Goal: Find specific page/section: Find specific page/section

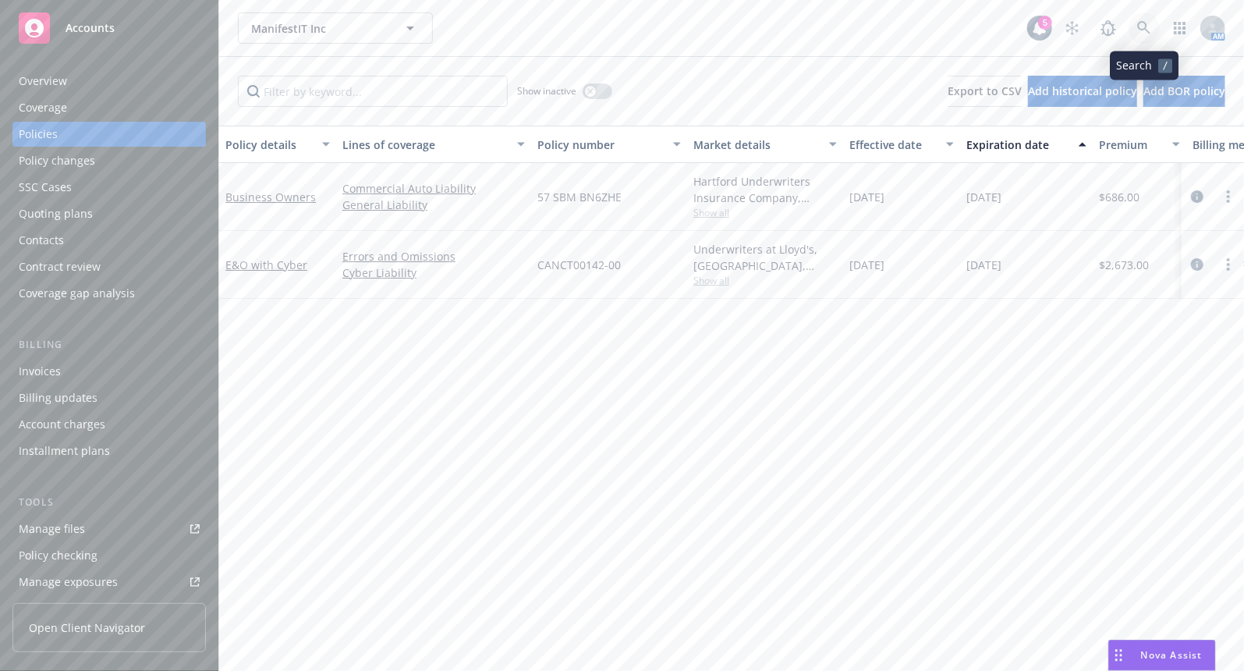
click at [1148, 31] on icon at bounding box center [1143, 27] width 13 height 13
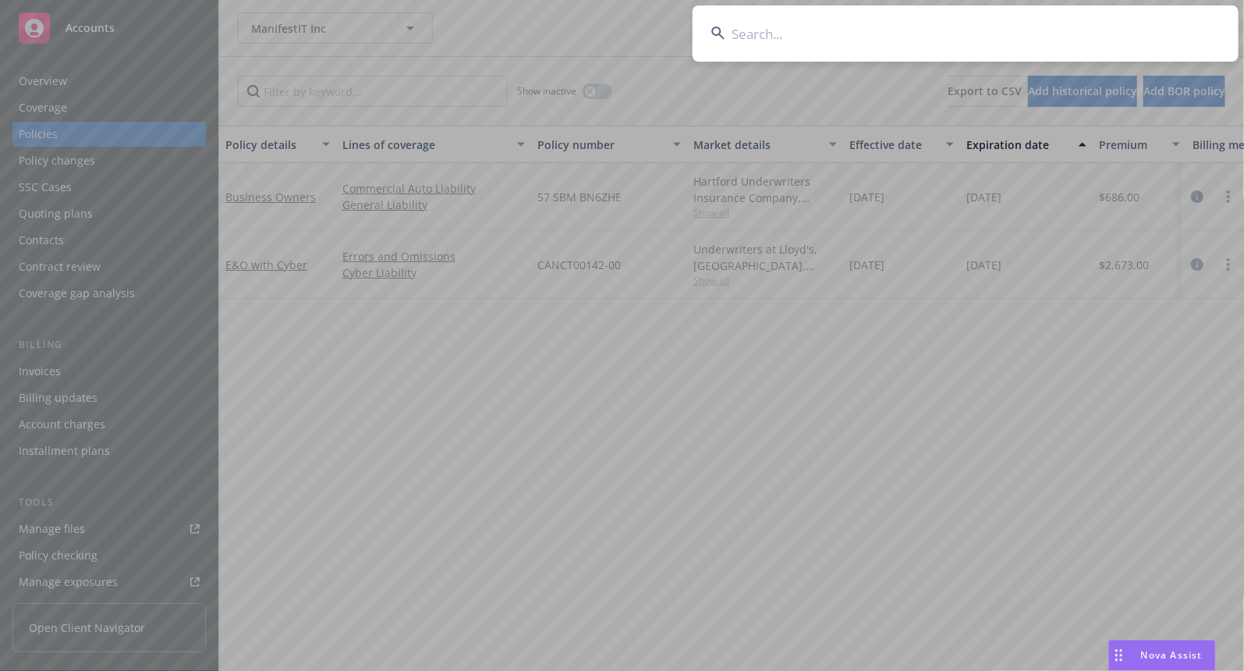
drag, startPoint x: 591, startPoint y: 78, endPoint x: 598, endPoint y: 61, distance: 18.5
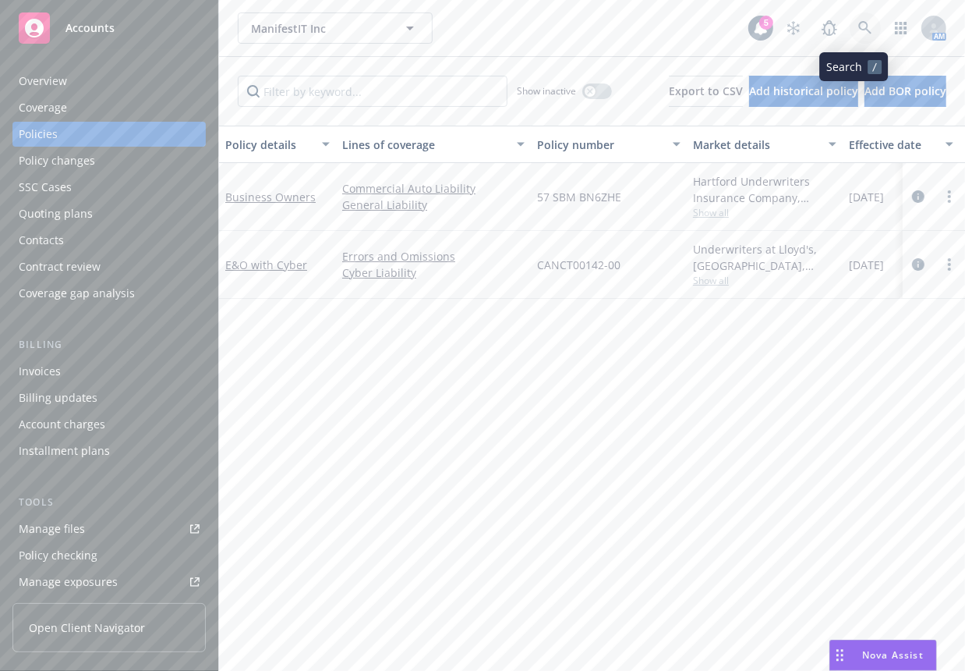
click at [858, 34] on icon at bounding box center [865, 28] width 14 height 14
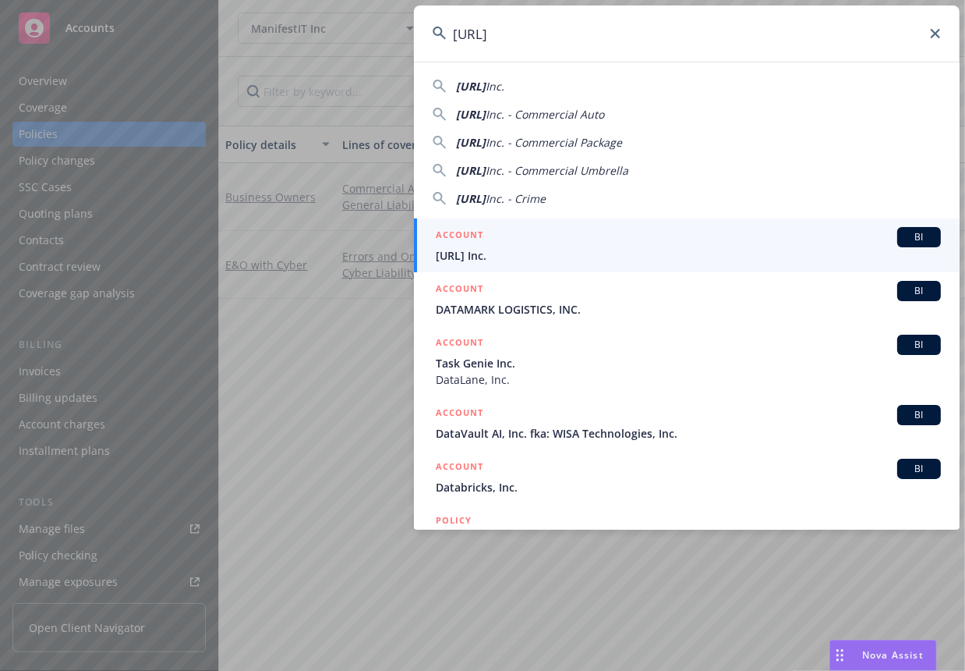
type input "[URL]"
click at [640, 249] on span "[URL] Inc." at bounding box center [688, 255] width 505 height 16
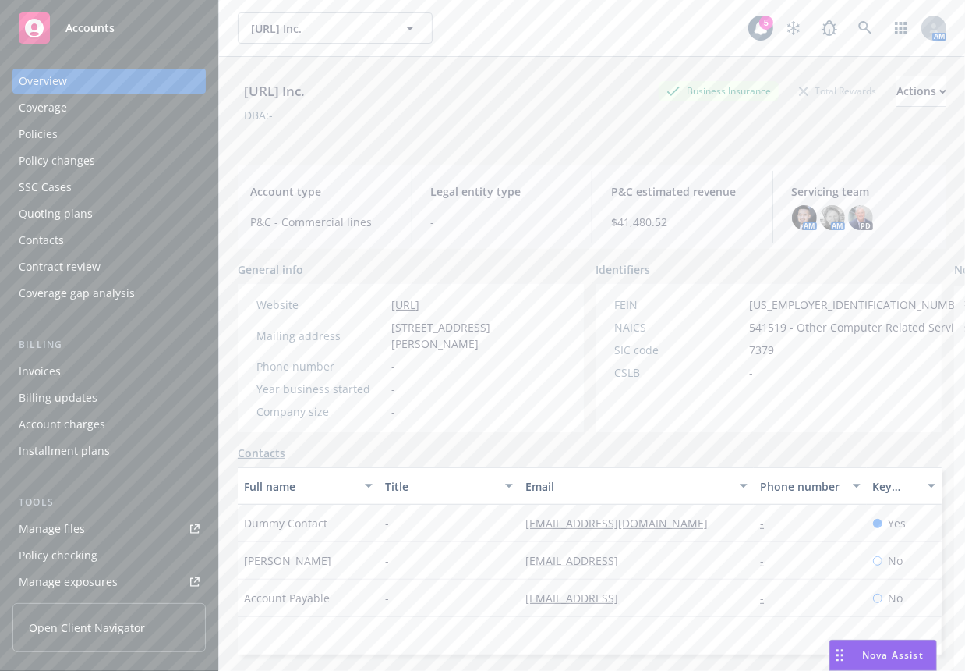
click at [134, 147] on div "Overview Coverage Policies Policy changes SSC Cases Quoting plans Contacts Cont…" at bounding box center [108, 187] width 193 height 237
click at [128, 140] on div "Policies" at bounding box center [109, 134] width 181 height 25
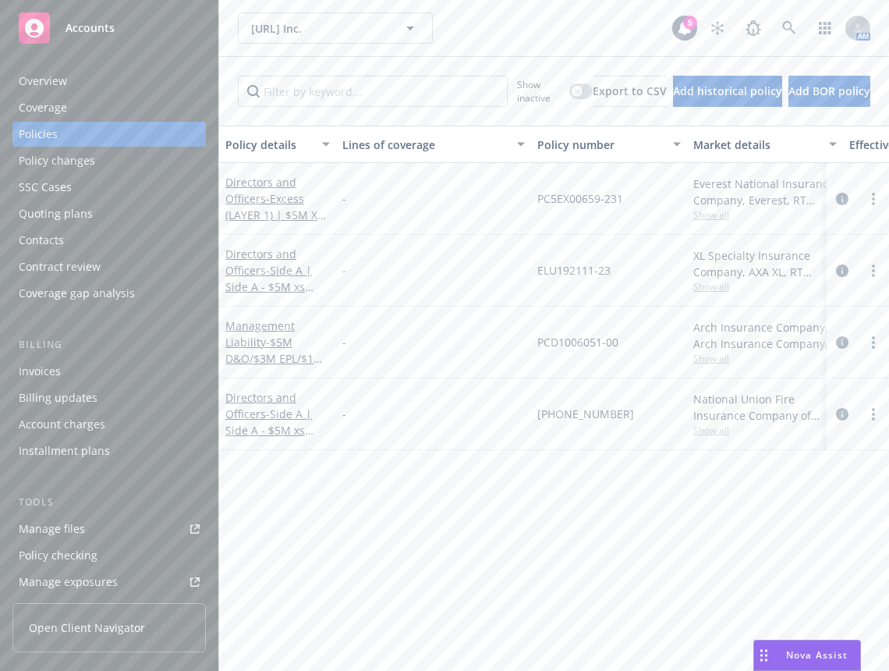
click at [296, 455] on div "Policy details Lines of coverage Policy number Market details Effective date Ex…" at bounding box center [554, 393] width 670 height 534
click at [59, 105] on div "Coverage" at bounding box center [43, 107] width 48 height 25
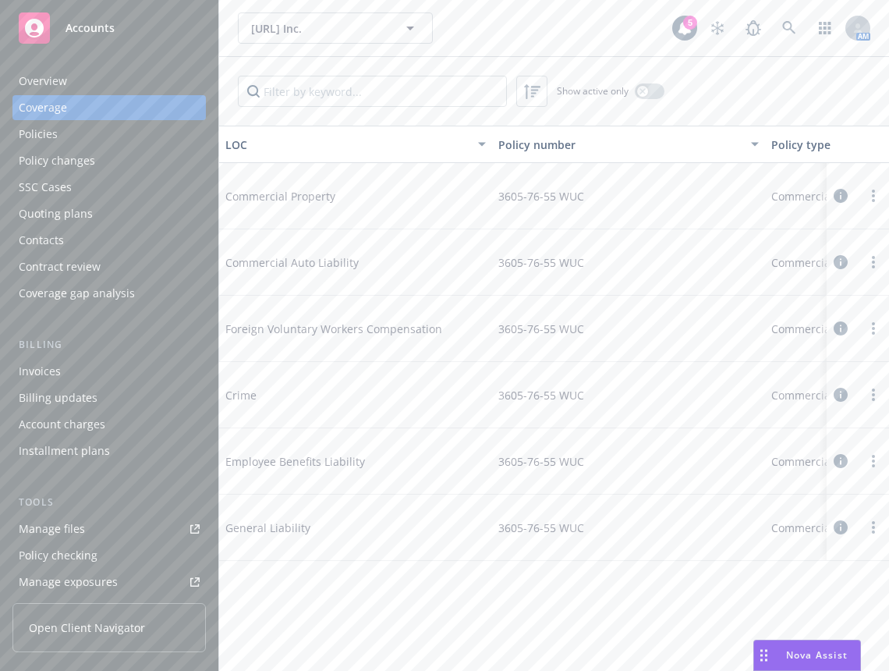
click at [99, 136] on div "Policies" at bounding box center [109, 134] width 181 height 25
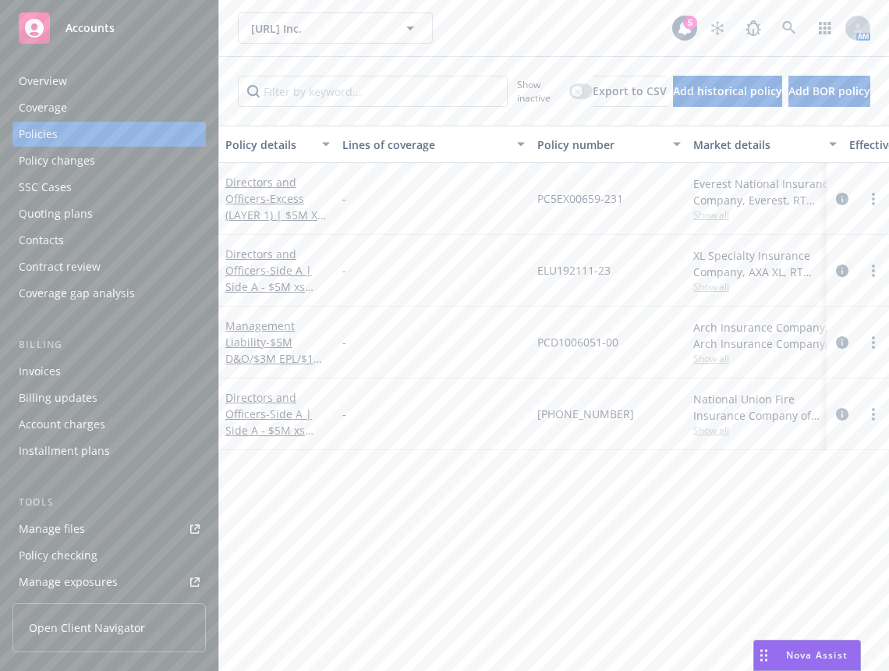
click at [442, 121] on div "Show inactive Export to CSV Add historical policy Add BOR policy" at bounding box center [554, 91] width 670 height 69
click at [65, 527] on div "Manage files" at bounding box center [52, 528] width 66 height 25
